Goal: Check status: Check status

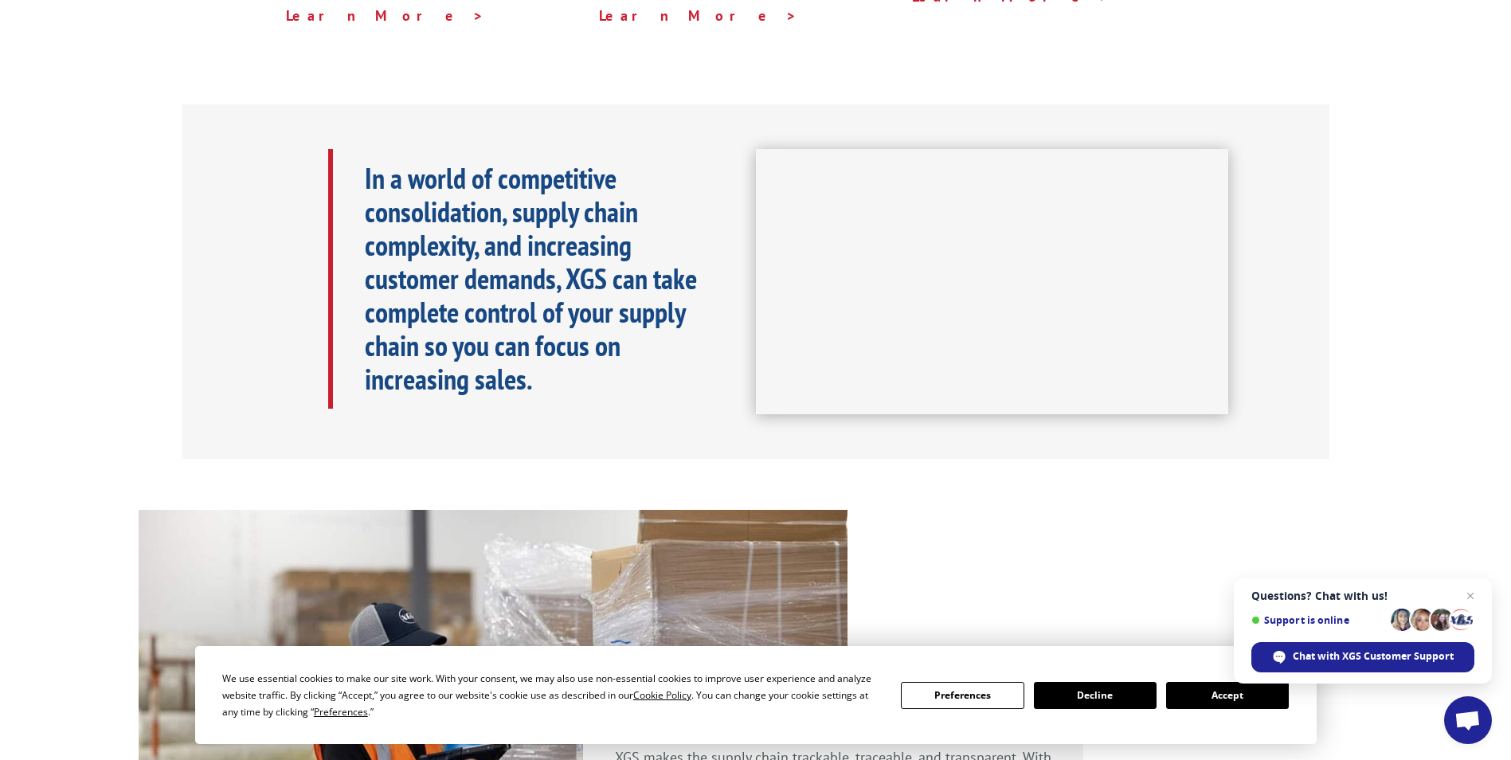
scroll to position [2392, 0]
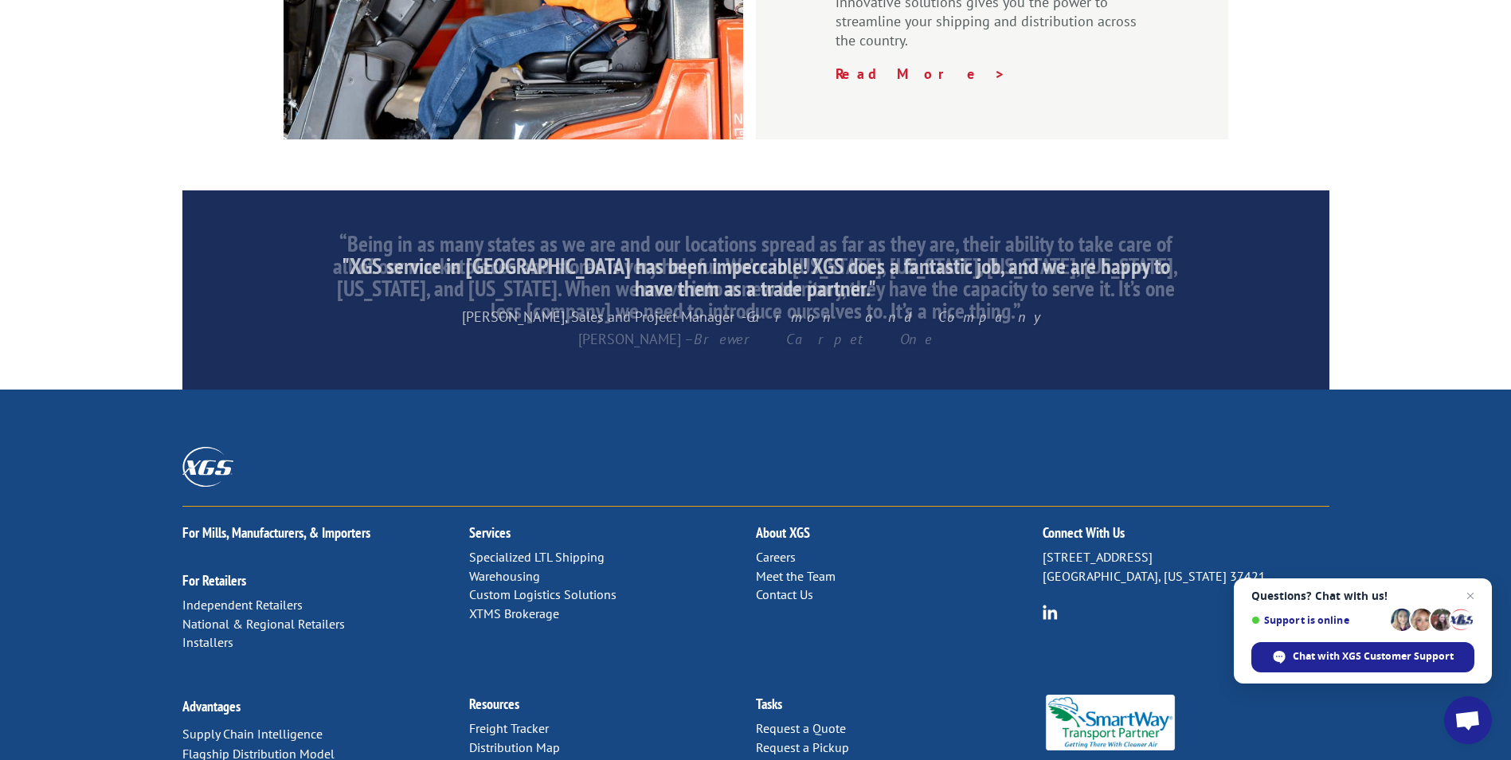
drag, startPoint x: 198, startPoint y: 184, endPoint x: 128, endPoint y: 247, distance: 94.2
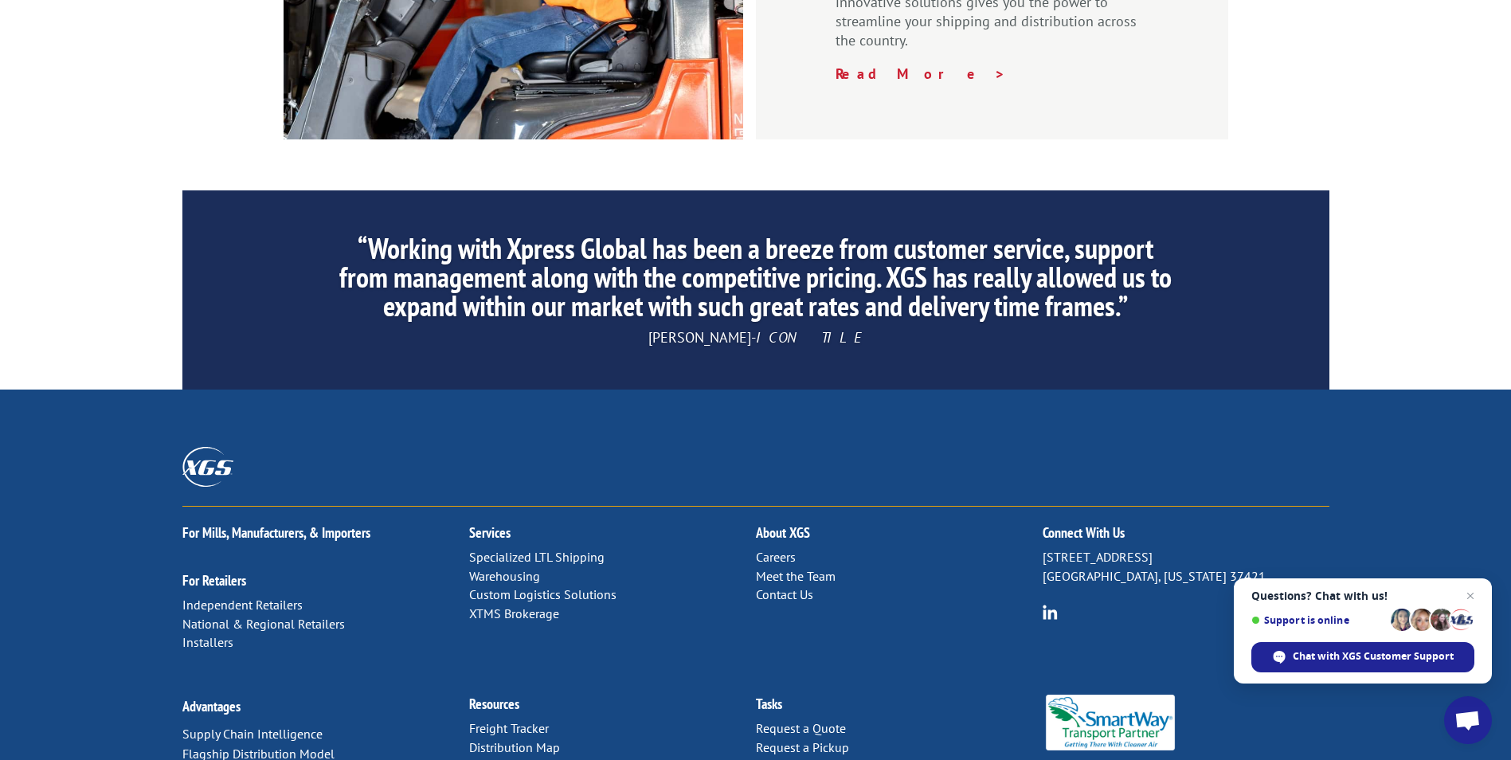
click at [498, 389] on div "For [PERSON_NAME], Manufacturers, & Importers For Retailers Independent Retaile…" at bounding box center [755, 636] width 1511 height 495
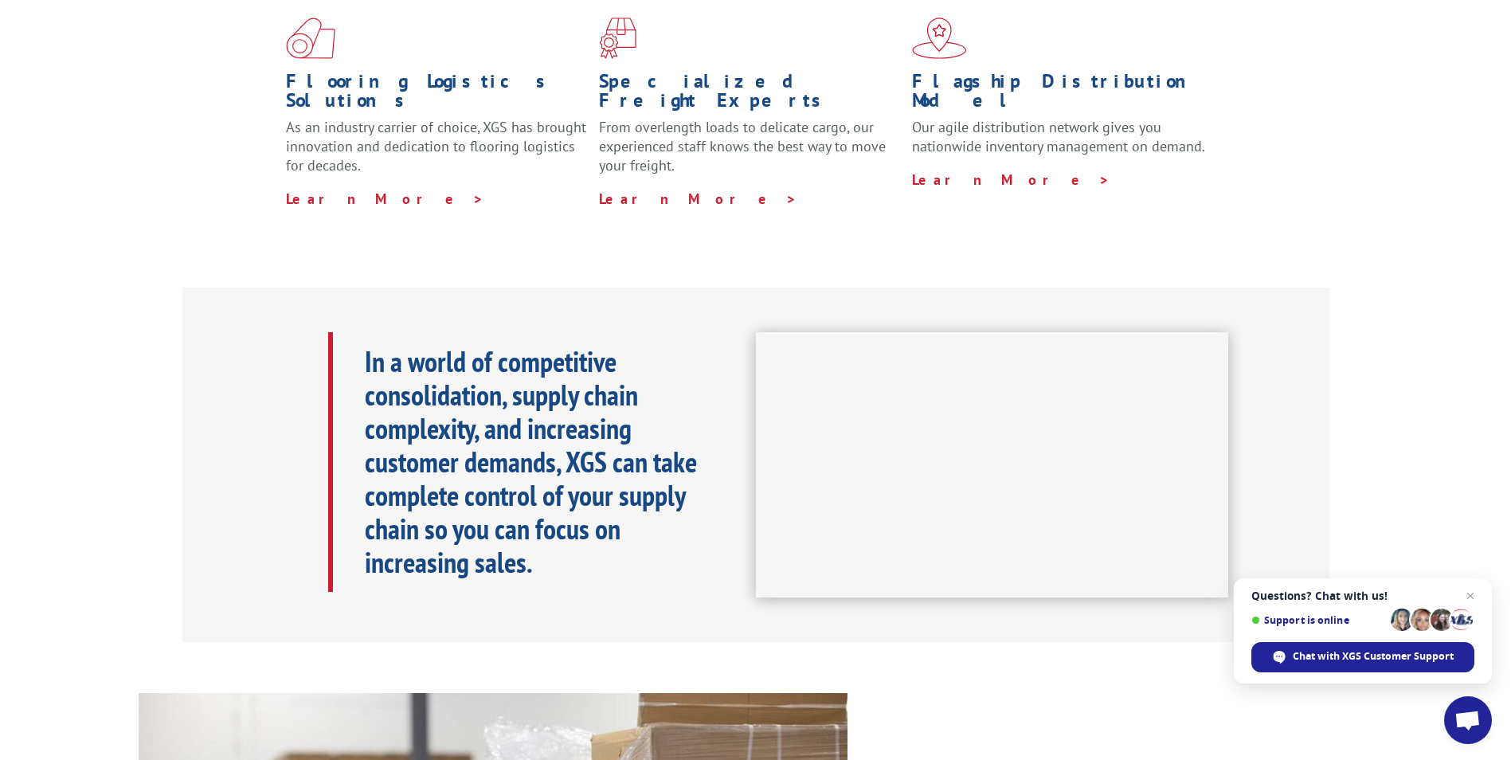
scroll to position [0, 0]
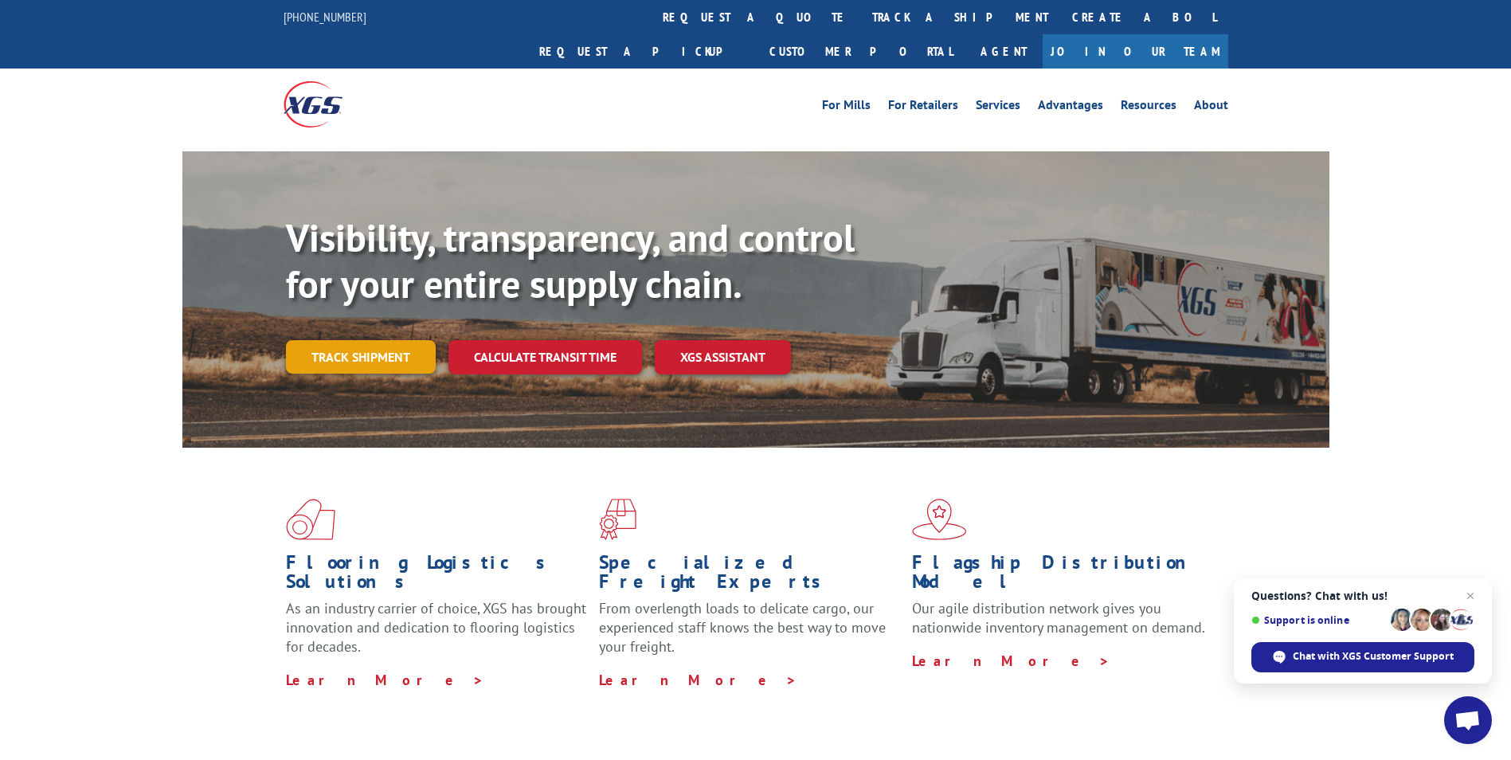
click at [325, 340] on link "Track shipment" at bounding box center [361, 356] width 150 height 33
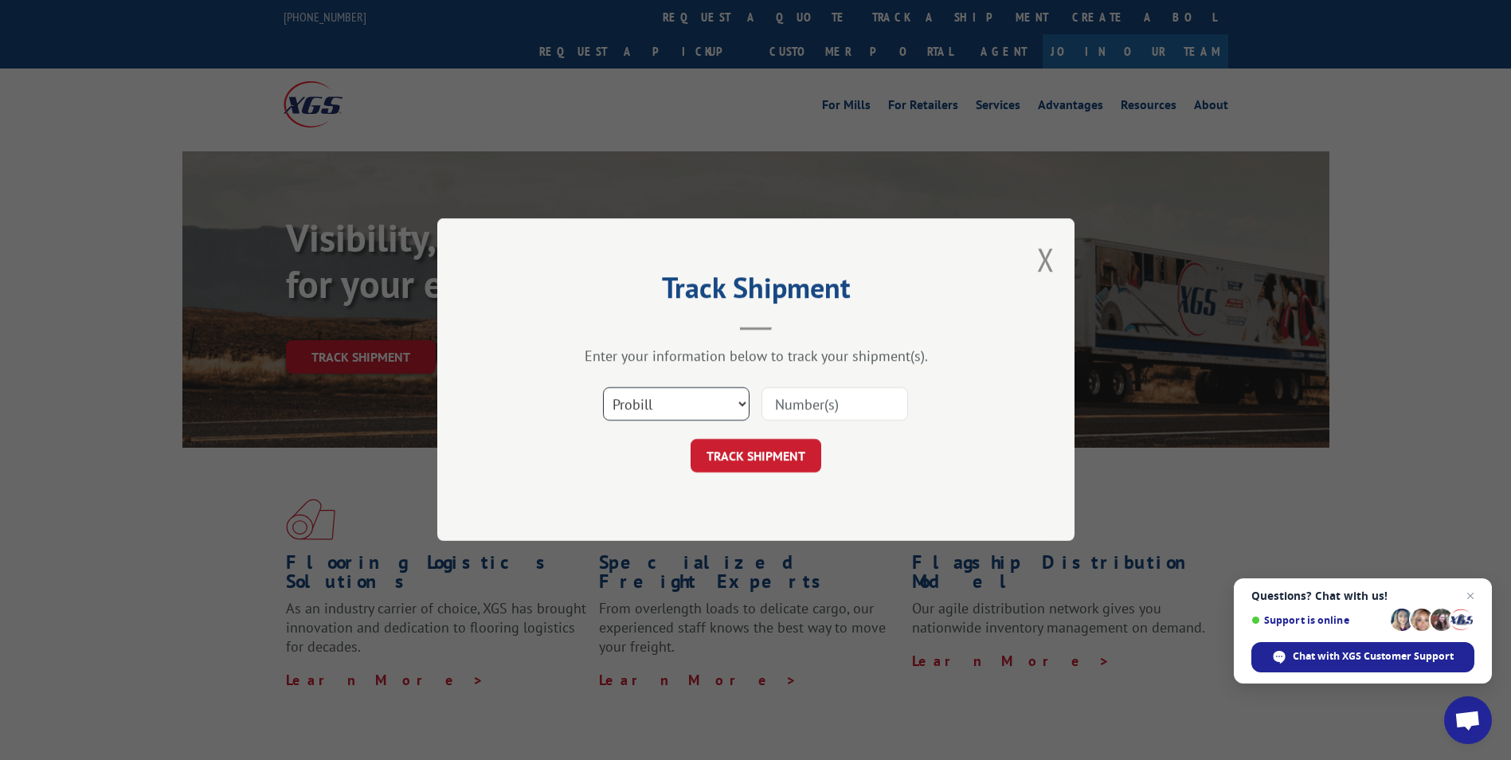
click at [664, 401] on select "Select category... Probill BOL PO" at bounding box center [676, 404] width 147 height 33
click at [811, 405] on input at bounding box center [834, 404] width 147 height 33
paste input "484988135380"
type input "484988135380"
click at [756, 448] on button "TRACK SHIPMENT" at bounding box center [755, 456] width 131 height 33
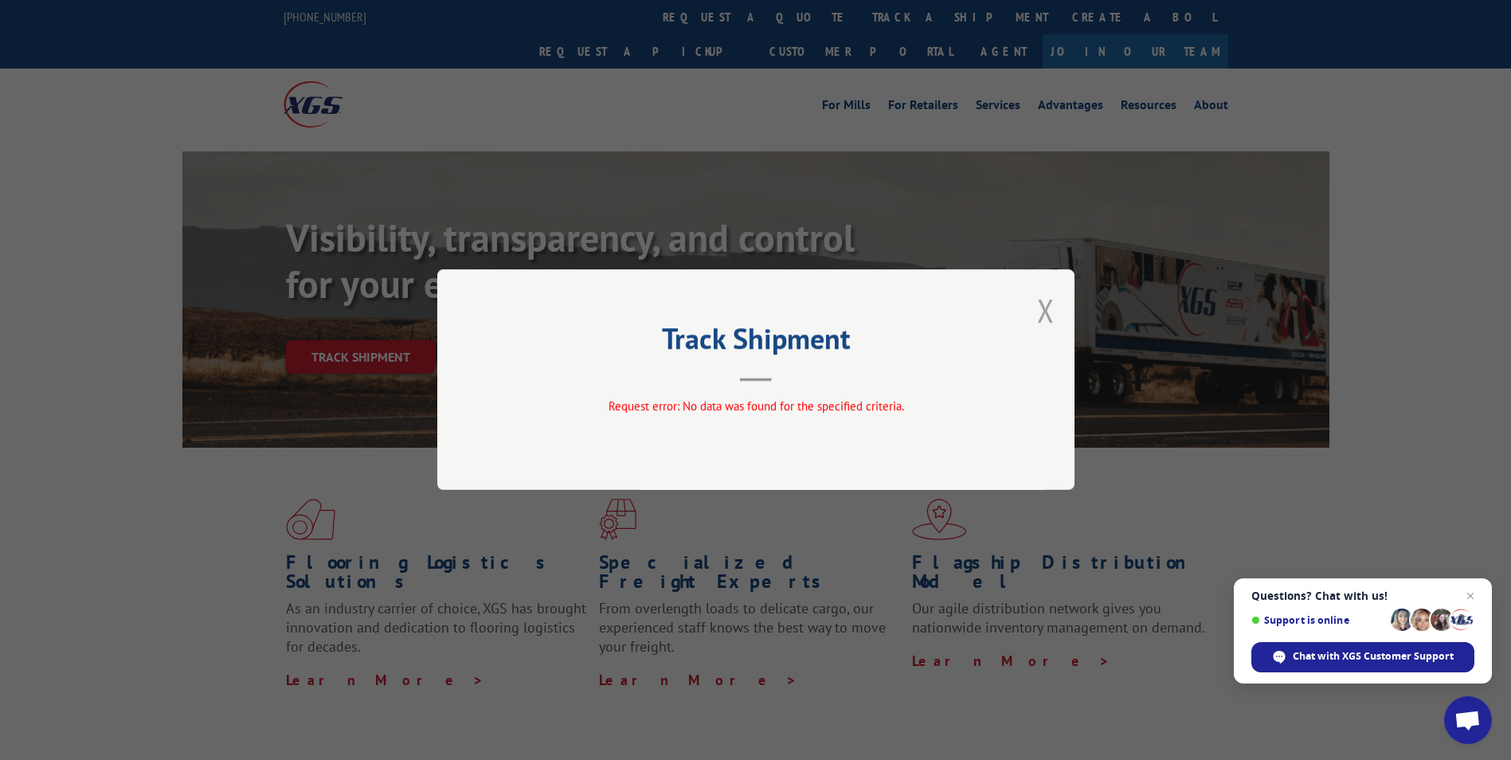
click at [1040, 307] on button "Close modal" at bounding box center [1046, 310] width 18 height 42
